Goal: Information Seeking & Learning: Find specific fact

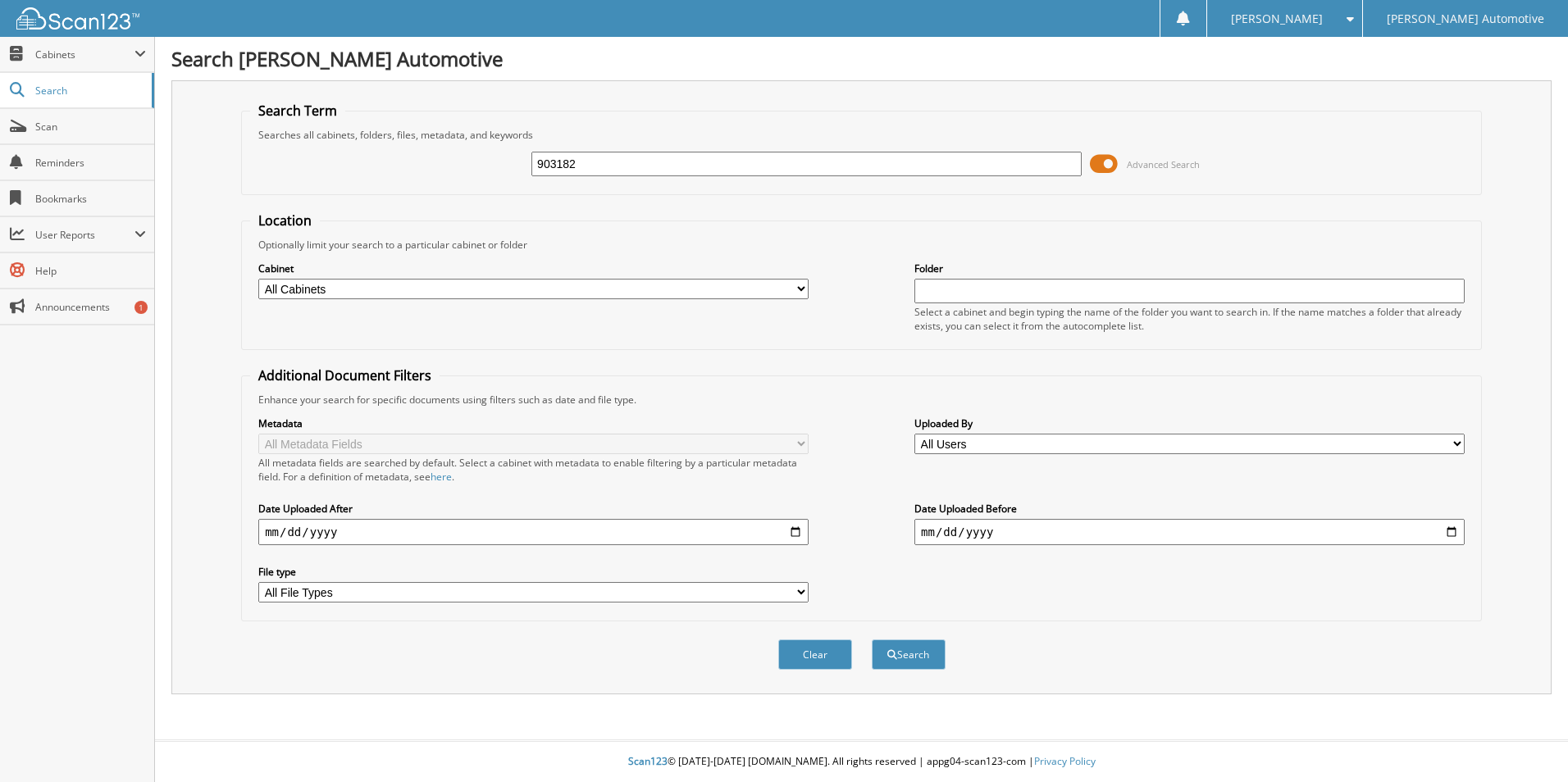
type input "903182"
click at [872, 640] on button "Search" at bounding box center [908, 655] width 73 height 31
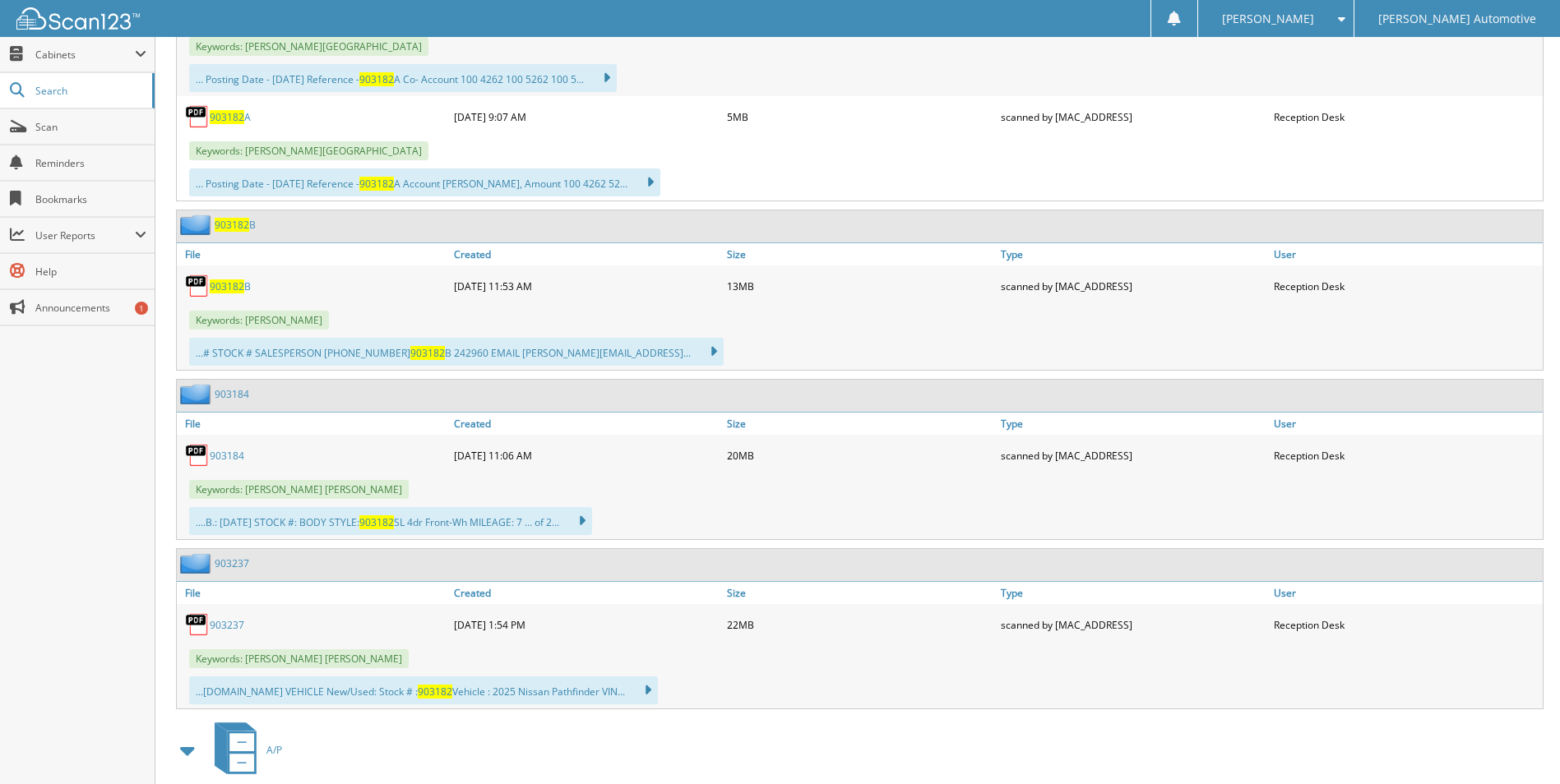
scroll to position [1466, 0]
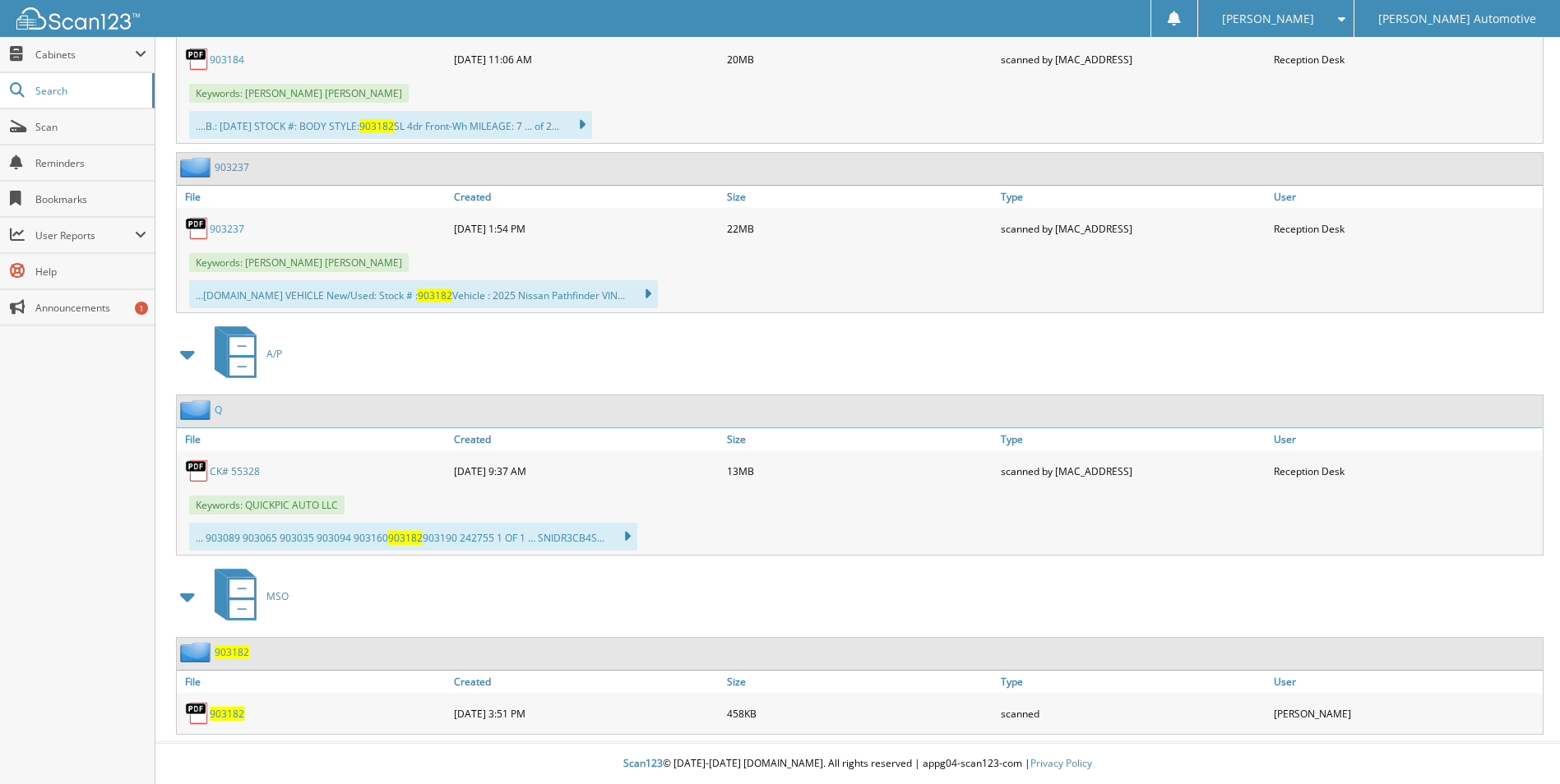
click at [236, 708] on span "903182" at bounding box center [227, 713] width 34 height 14
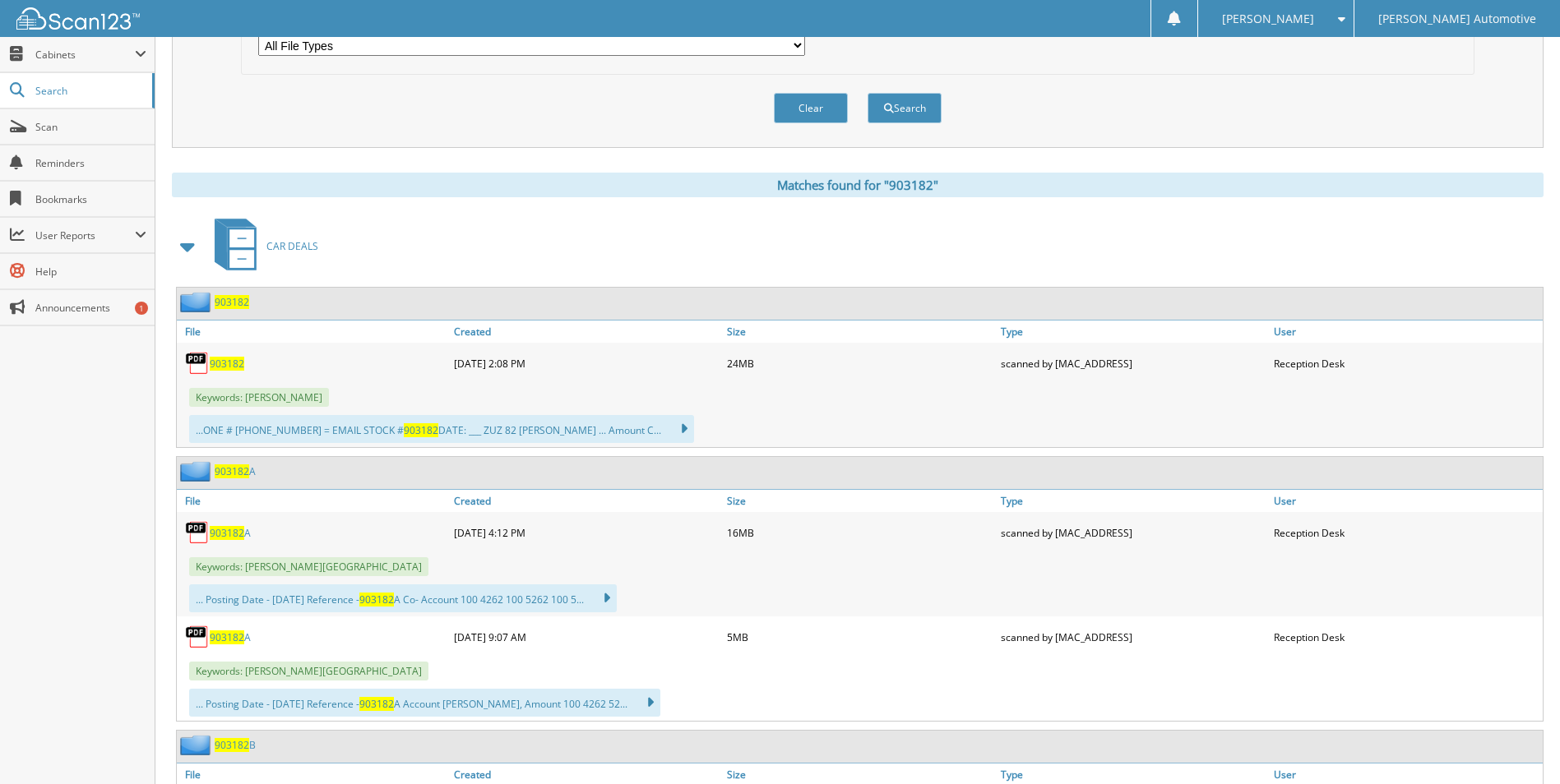
scroll to position [561, 0]
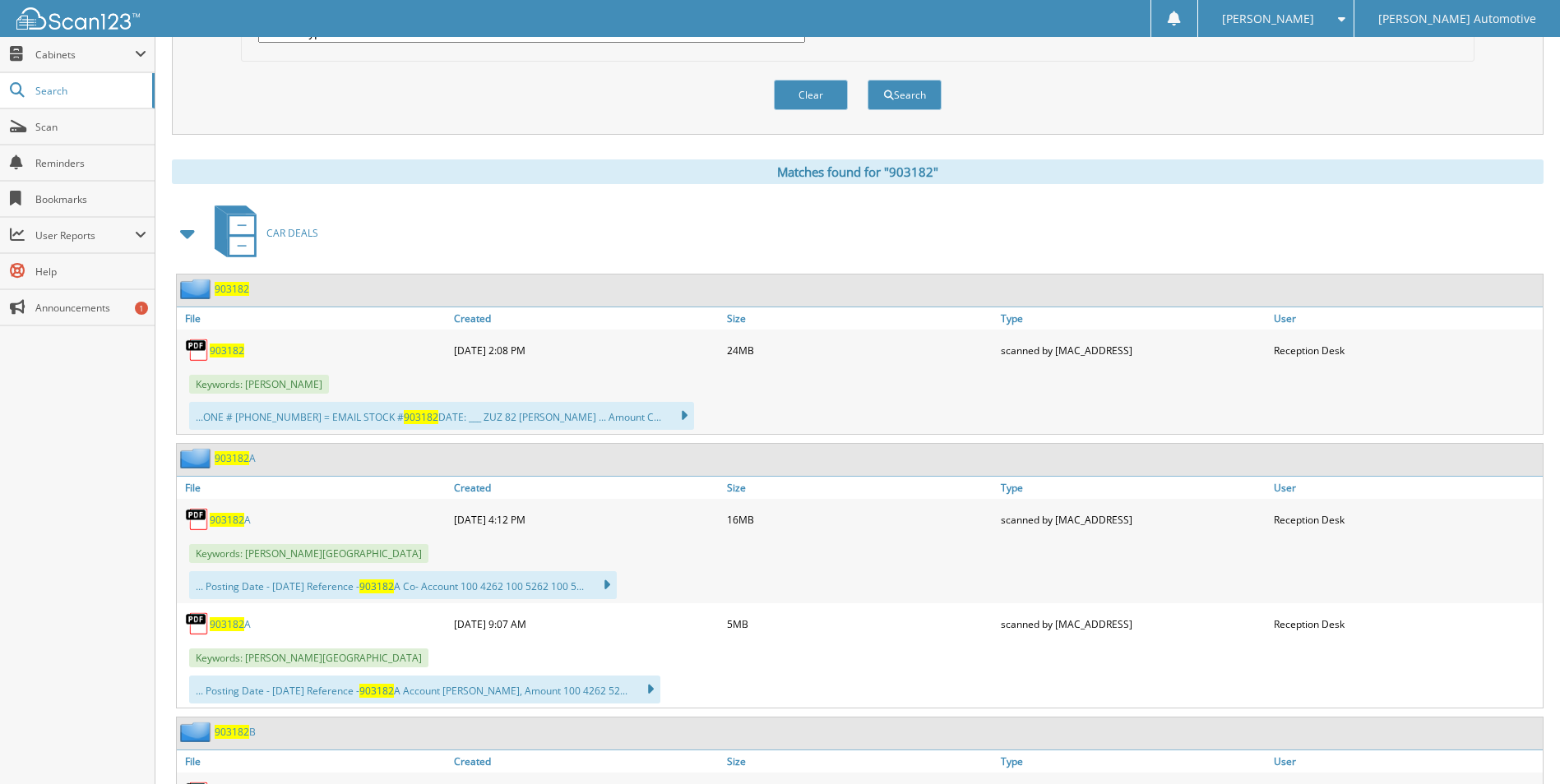
click at [232, 352] on span "903182" at bounding box center [227, 350] width 34 height 14
